Goal: Information Seeking & Learning: Learn about a topic

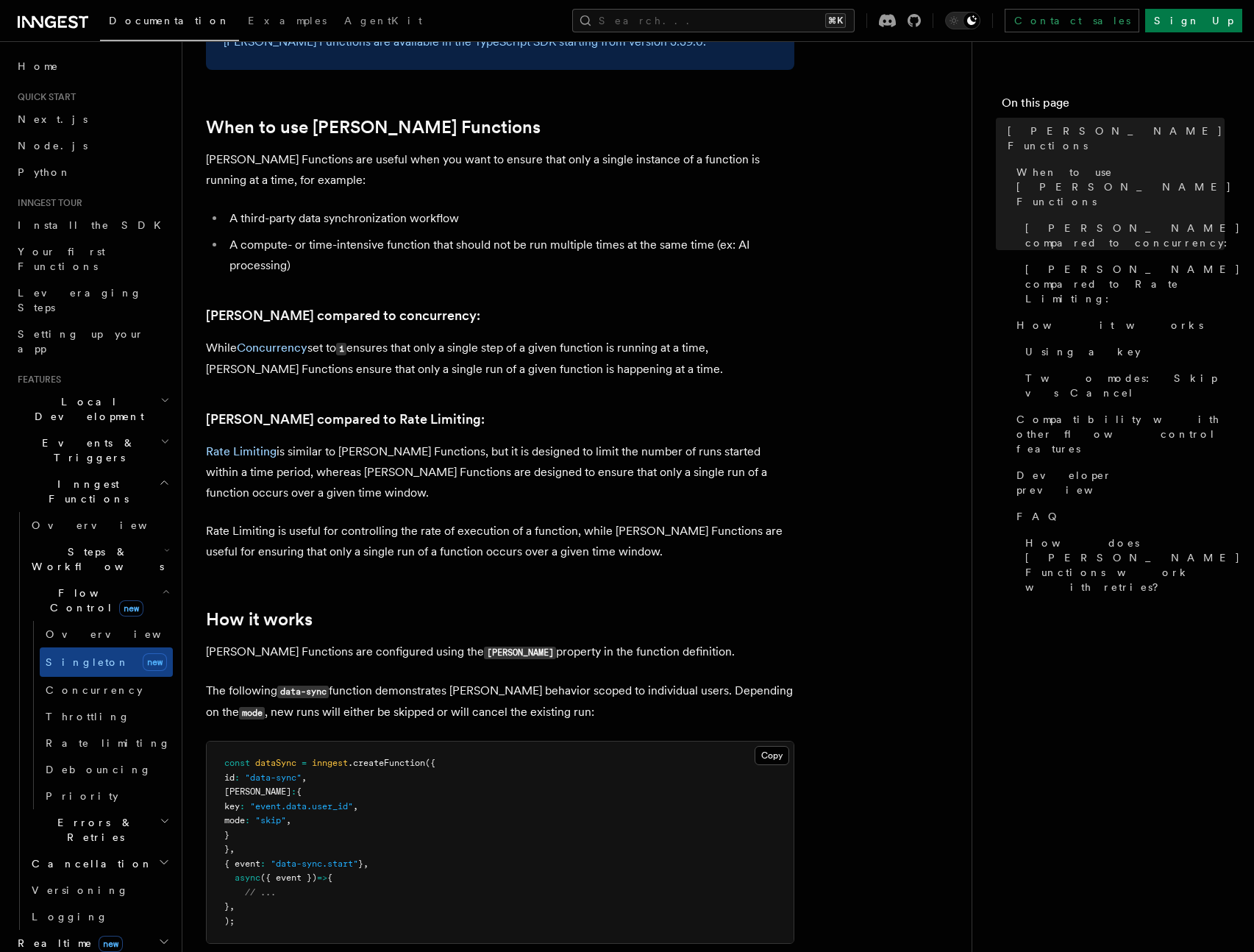
scroll to position [587, 0]
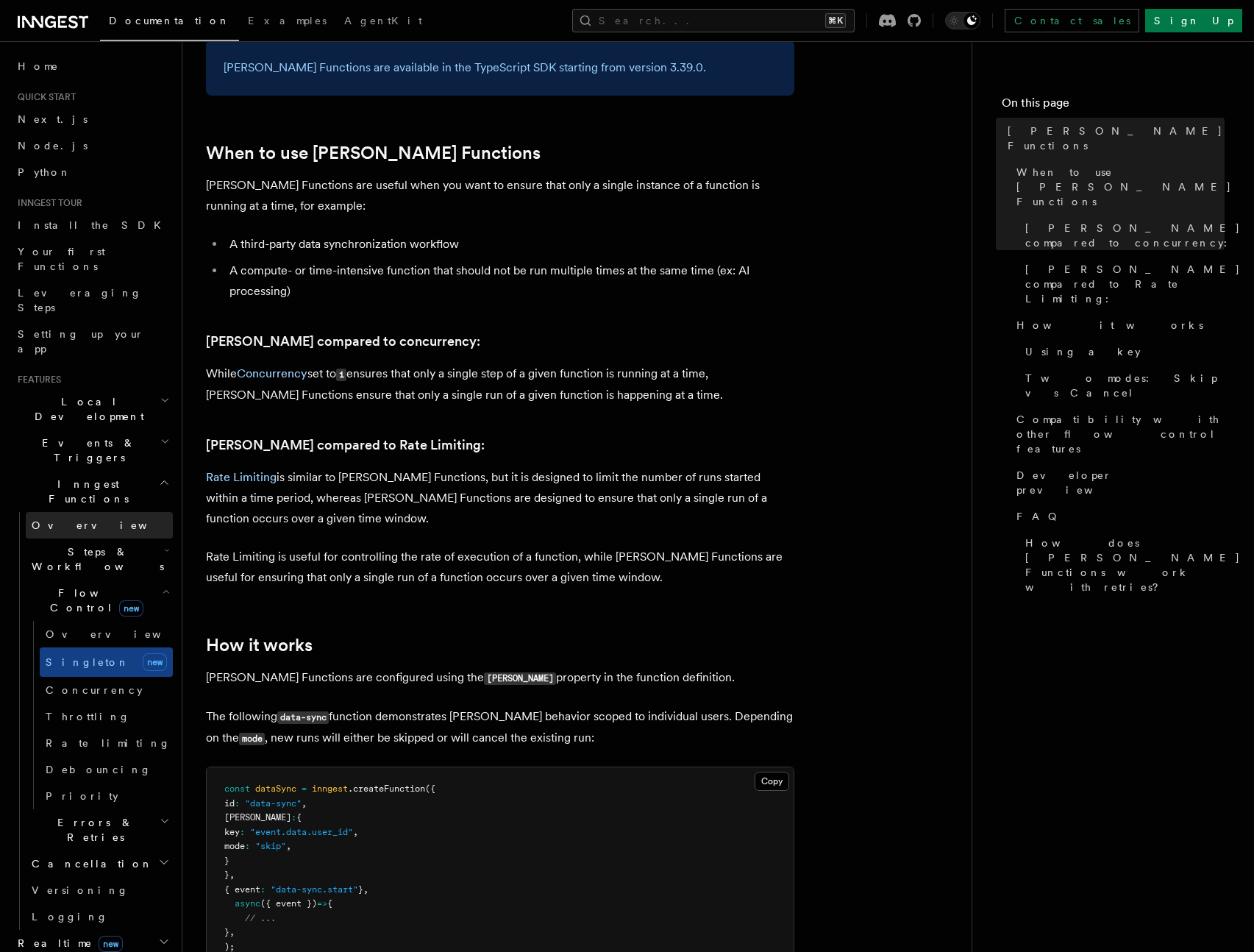
click at [67, 519] on span "Overview" at bounding box center [107, 525] width 151 height 12
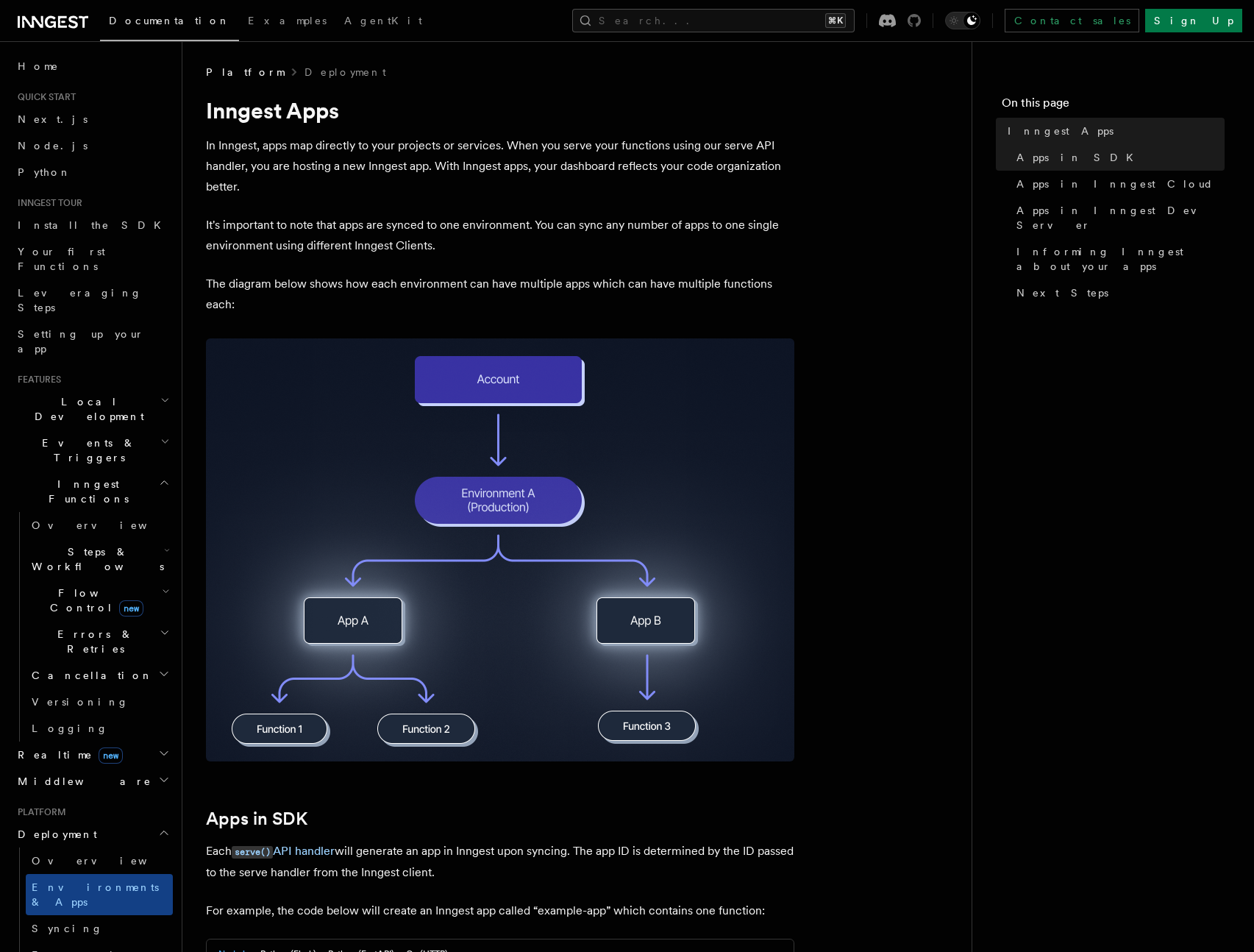
click at [921, 22] on icon at bounding box center [914, 21] width 13 height 13
